Goal: Information Seeking & Learning: Find specific fact

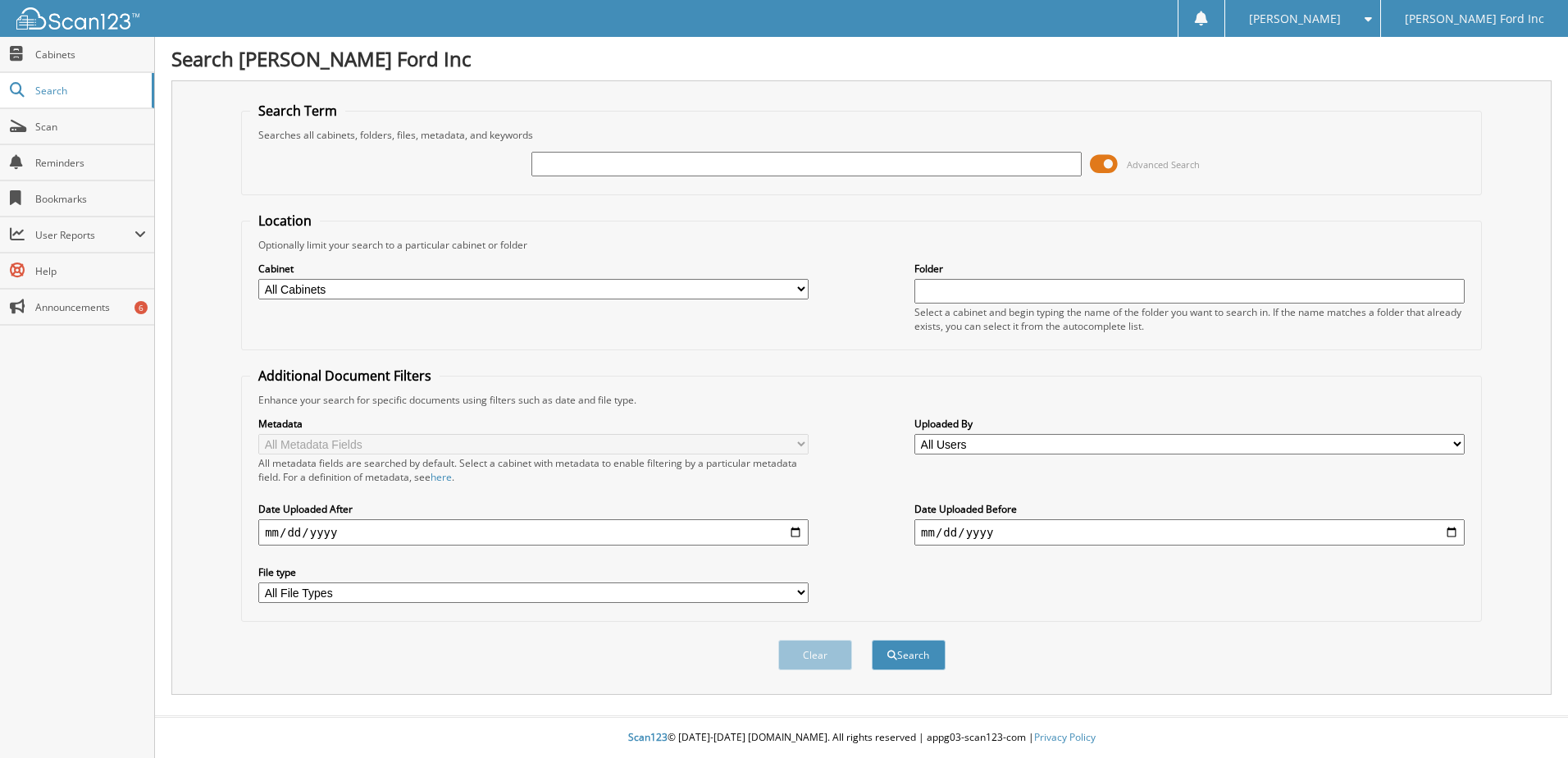
click at [1095, 162] on span at bounding box center [1104, 164] width 28 height 25
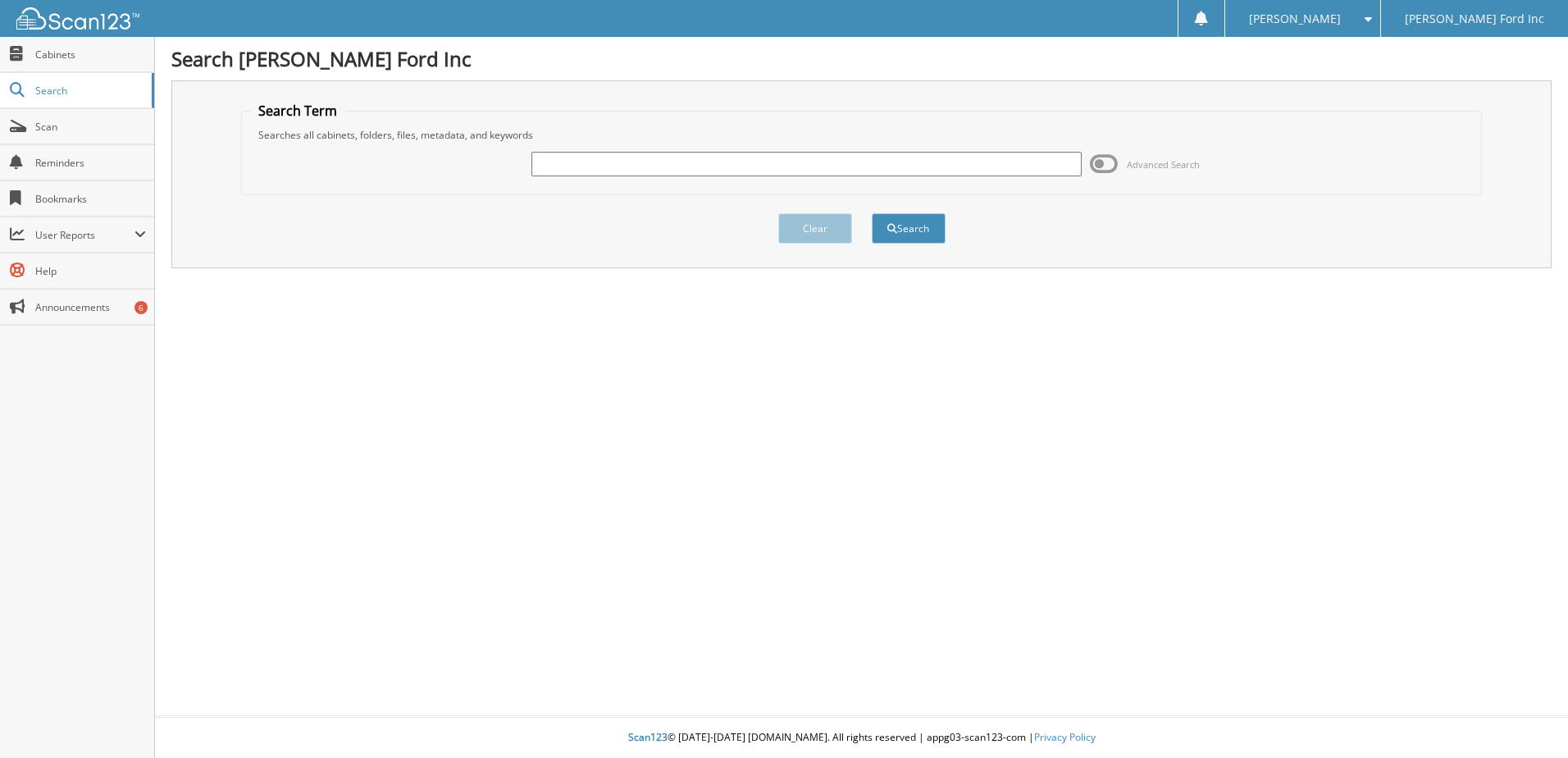
click at [973, 153] on input "text" at bounding box center [806, 164] width 550 height 25
paste input "SEC60238A"
type input "SEC60238A"
click at [872, 213] on button "Search" at bounding box center [909, 228] width 74 height 31
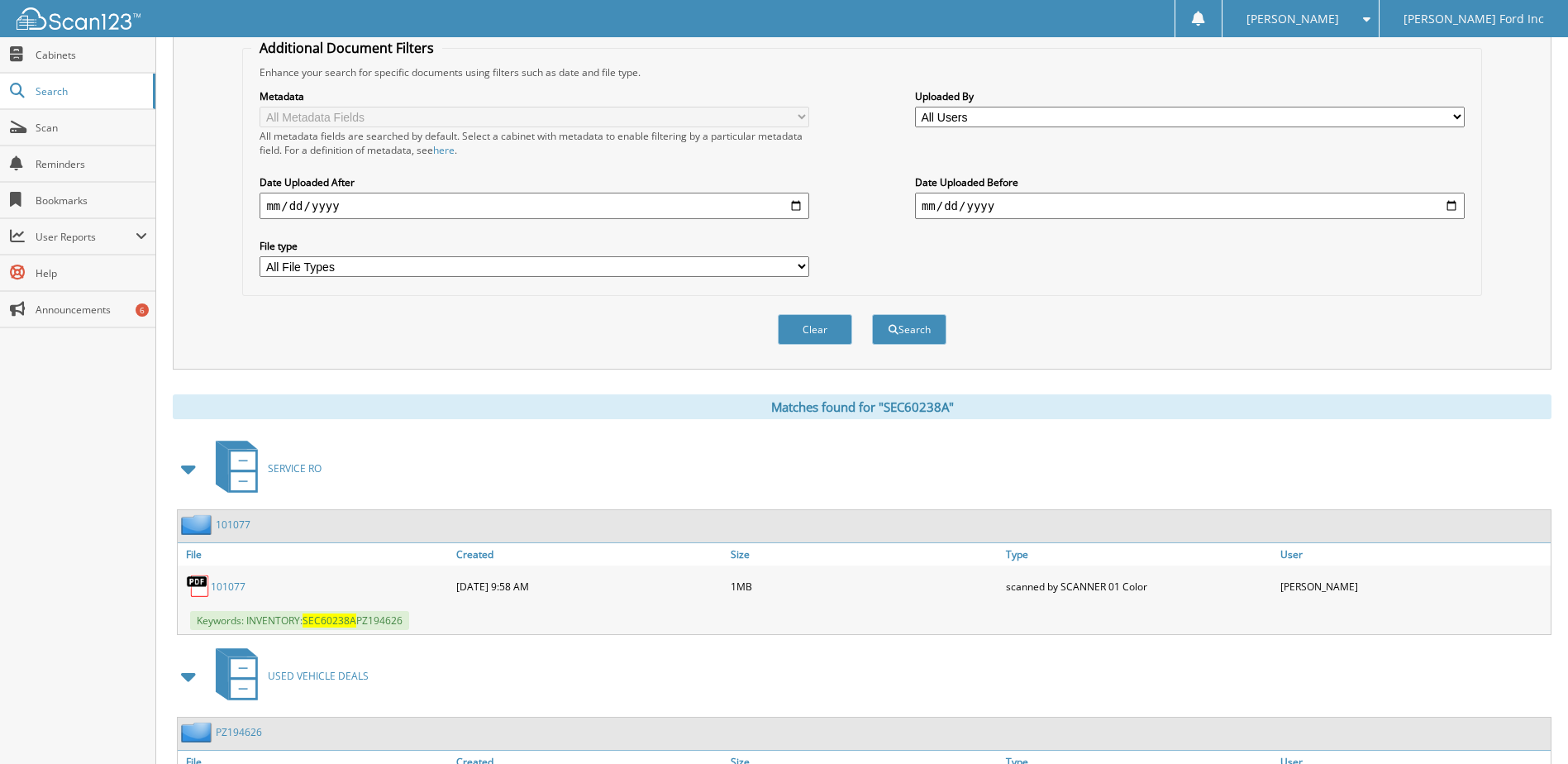
scroll to position [460, 0]
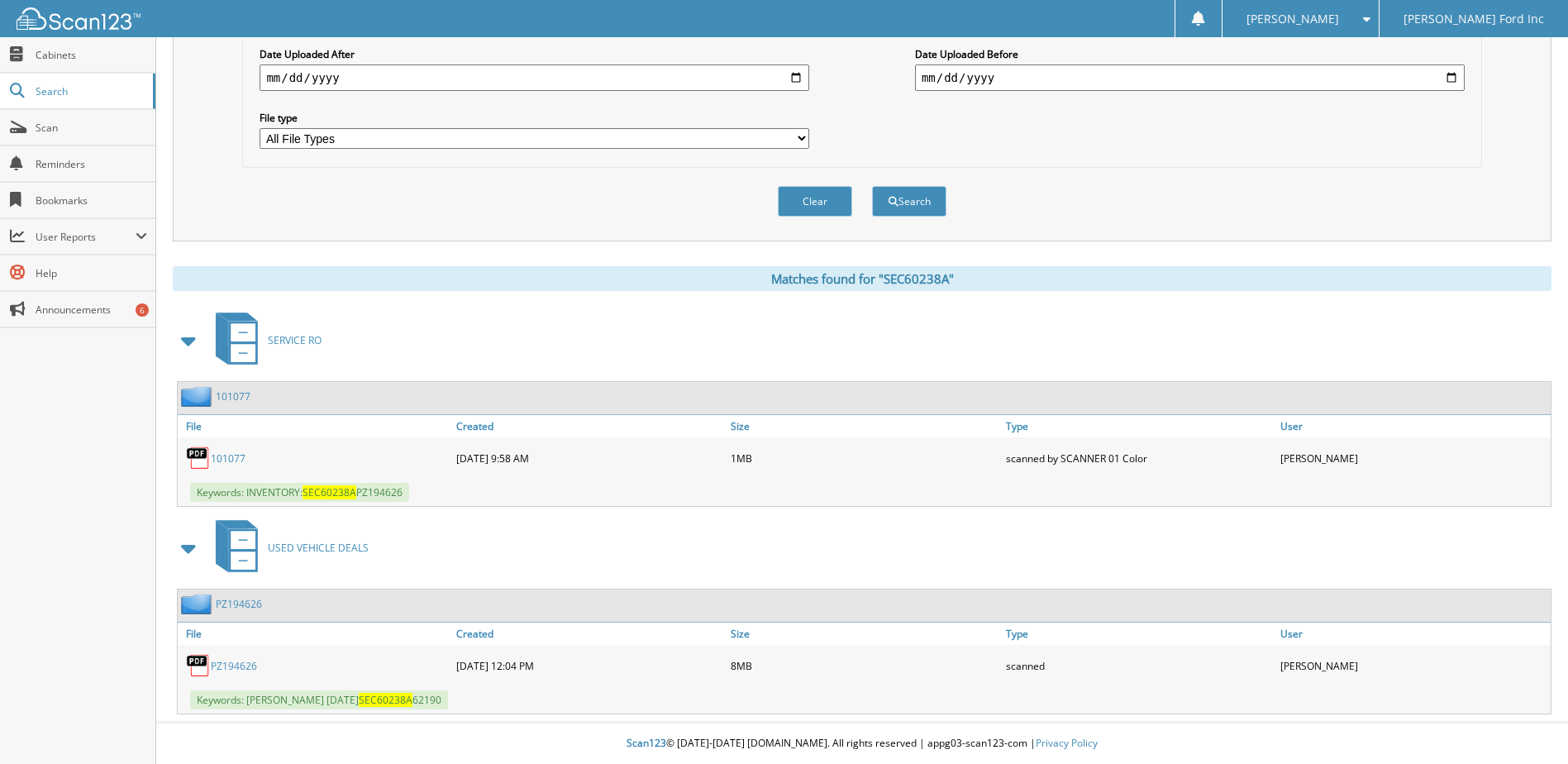
click at [224, 669] on link "PZ194626" at bounding box center [234, 666] width 47 height 14
